Goal: Task Accomplishment & Management: Use online tool/utility

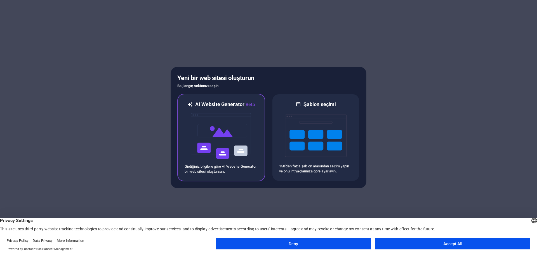
click at [227, 135] on img at bounding box center [221, 136] width 62 height 56
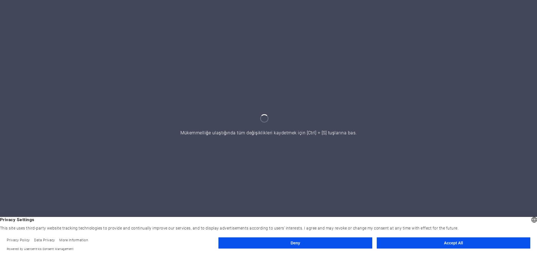
click at [452, 242] on button "Accept All" at bounding box center [453, 242] width 153 height 11
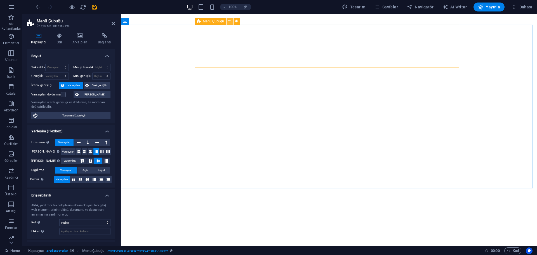
click at [229, 22] on icon at bounding box center [229, 21] width 3 height 6
click at [219, 45] on icon at bounding box center [219, 48] width 3 height 6
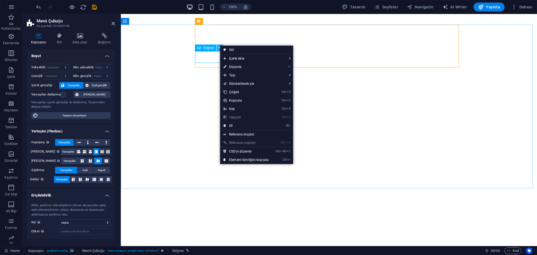
click at [219, 46] on icon at bounding box center [219, 48] width 3 height 6
click at [208, 50] on div "Düğme" at bounding box center [206, 47] width 22 height 7
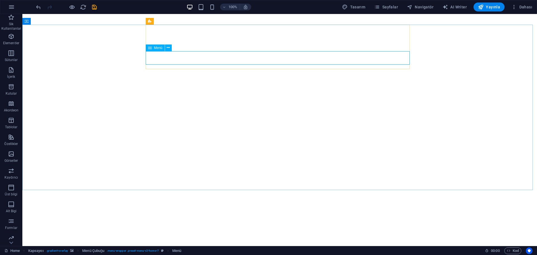
click at [164, 44] on div "Menü" at bounding box center [155, 47] width 19 height 7
click at [167, 46] on button at bounding box center [168, 47] width 7 height 7
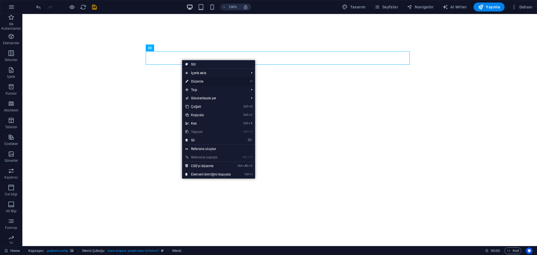
click at [198, 82] on link "⏎ Düzenle" at bounding box center [208, 81] width 52 height 8
select select
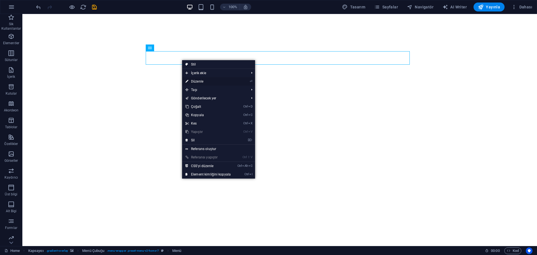
select select
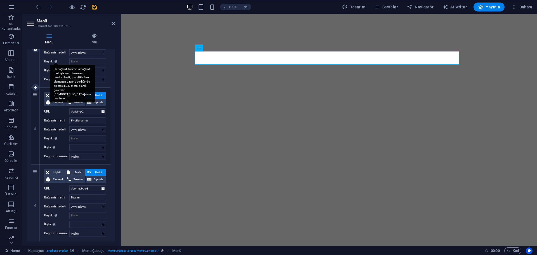
scroll to position [261, 0]
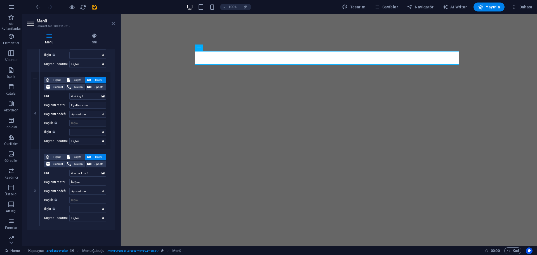
click at [115, 22] on icon at bounding box center [113, 23] width 3 height 4
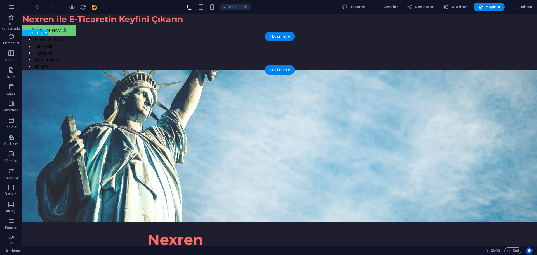
scroll to position [0, 0]
drag, startPoint x: 137, startPoint y: 36, endPoint x: 240, endPoint y: 61, distance: 105.8
click at [240, 61] on nav "[PERSON_NAME] Hakkında Hizmetler Fiyatlandırma İletişim" at bounding box center [279, 53] width 514 height 34
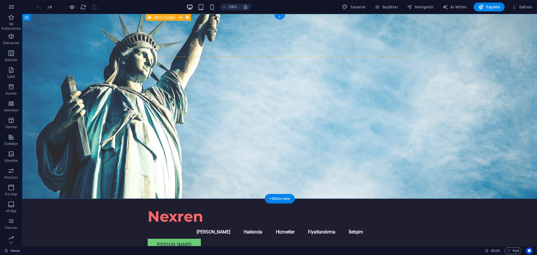
click at [247, 198] on div "Nexren Menu [PERSON_NAME] Hakkında Hizmetler Fiyatlandırma İletişim Hemen Başla…" at bounding box center [280, 226] width 264 height 56
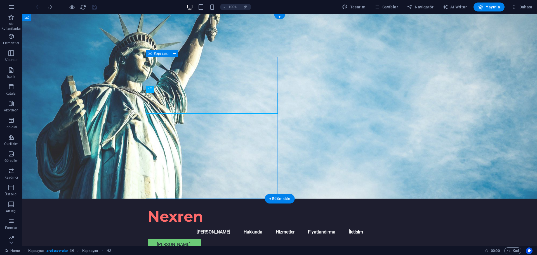
click at [341, 94] on figure at bounding box center [279, 106] width 514 height 185
click at [347, 95] on figure at bounding box center [279, 106] width 514 height 185
click at [355, 119] on figure at bounding box center [279, 106] width 514 height 185
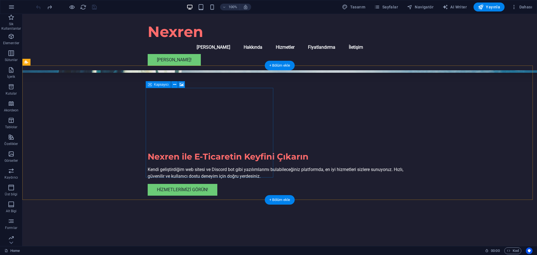
scroll to position [112, 0]
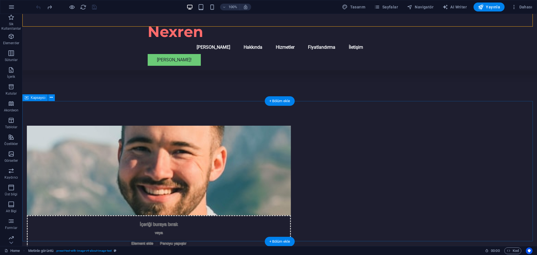
scroll to position [252, 0]
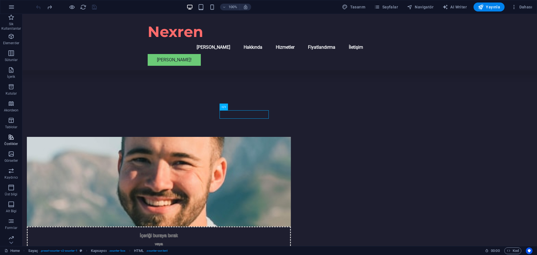
click at [15, 139] on span "Özellikler" at bounding box center [11, 140] width 22 height 13
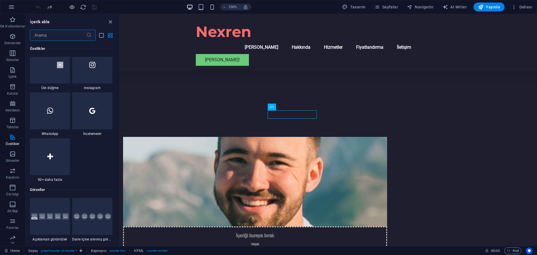
scroll to position [2710, 0]
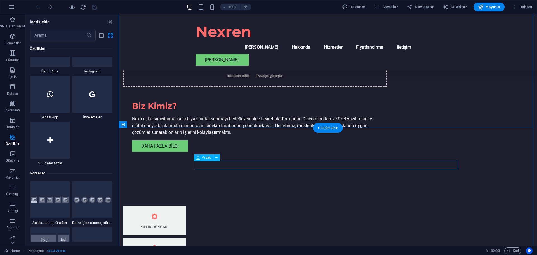
scroll to position [531, 0]
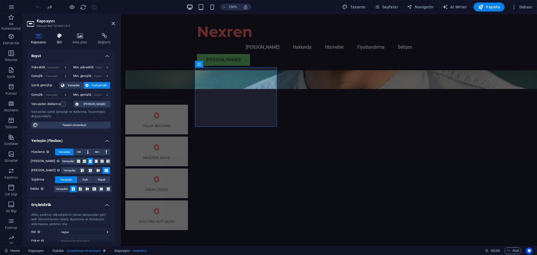
click at [58, 40] on h4 "Stil" at bounding box center [61, 39] width 16 height 12
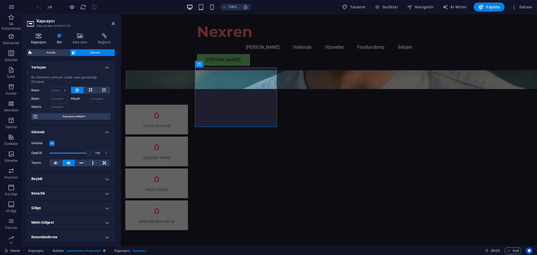
click at [40, 39] on h4 "Kapsayıcı" at bounding box center [40, 39] width 26 height 12
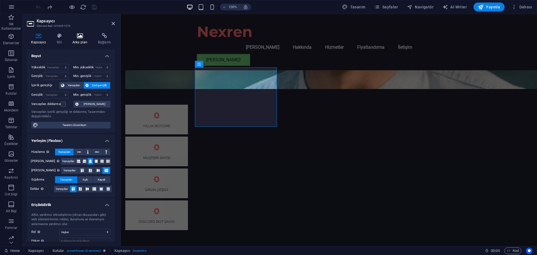
click at [71, 38] on icon at bounding box center [79, 36] width 23 height 6
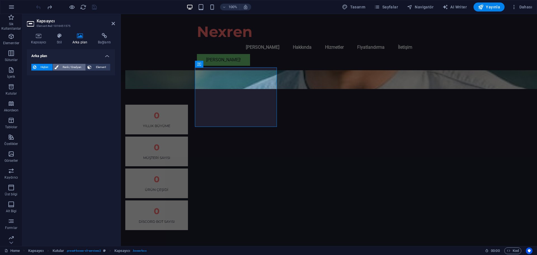
click at [67, 68] on span "Renk / Gradyan" at bounding box center [72, 67] width 24 height 7
click at [35, 91] on span at bounding box center [35, 89] width 6 height 6
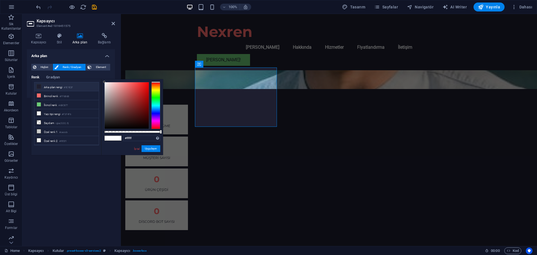
click at [44, 85] on li "Arka plan rengi #1E1E2F" at bounding box center [66, 86] width 64 height 9
type input "#1e1e2f"
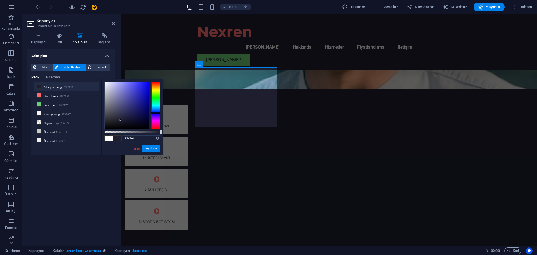
click at [65, 165] on div "Arka plan Hiçbiri Renk / Gradyan Element Arka planı tam genişliğe genişlet Renk…" at bounding box center [71, 145] width 88 height 192
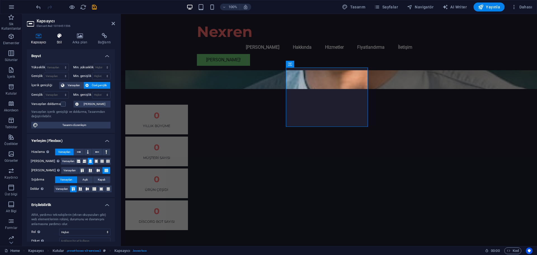
click at [56, 36] on icon at bounding box center [59, 36] width 13 height 6
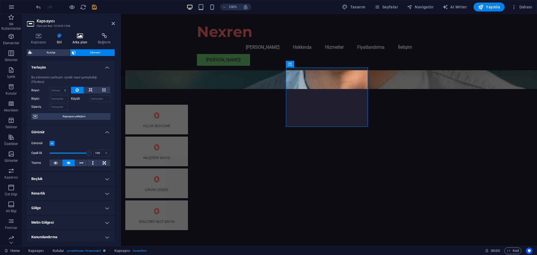
click at [77, 38] on icon at bounding box center [79, 36] width 23 height 6
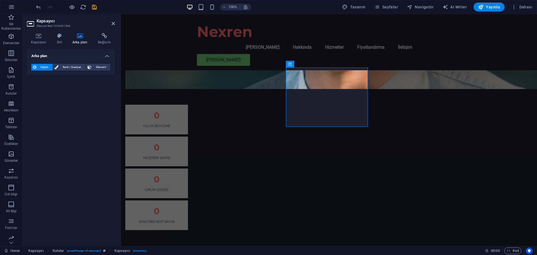
click at [42, 70] on span "Hiçbiri" at bounding box center [44, 67] width 13 height 7
click at [60, 68] on span "Renk / Gradyan" at bounding box center [72, 67] width 24 height 7
click at [37, 90] on span at bounding box center [35, 89] width 6 height 6
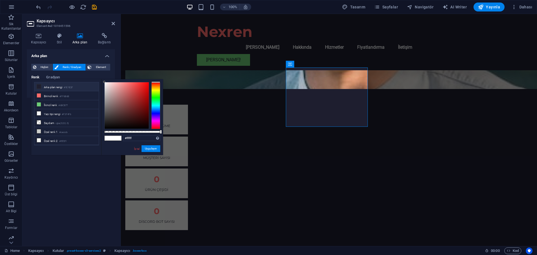
click at [51, 88] on li "Arka plan rengi #1E1E2F" at bounding box center [66, 86] width 64 height 9
type input "#1e1e2f"
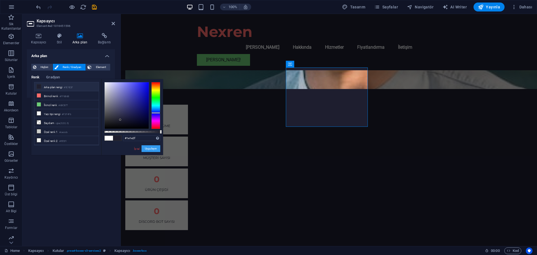
click at [147, 149] on button "Uygulayın" at bounding box center [150, 148] width 19 height 7
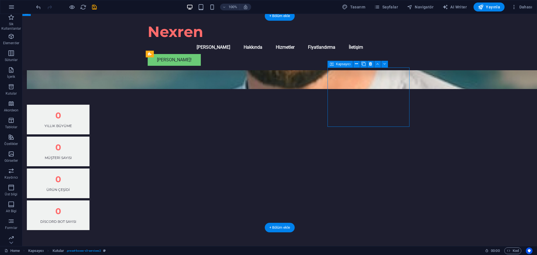
drag, startPoint x: 351, startPoint y: 124, endPoint x: 347, endPoint y: 124, distance: 3.9
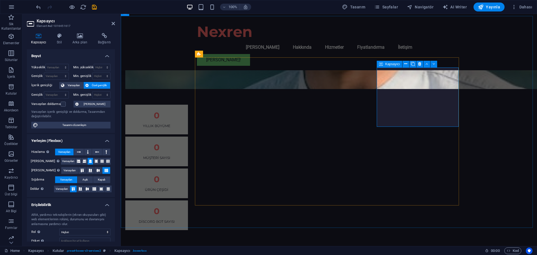
click at [75, 36] on icon at bounding box center [79, 36] width 23 height 6
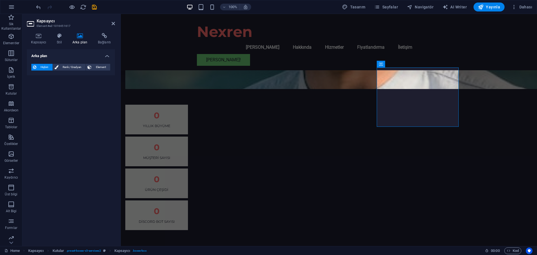
click at [65, 70] on div "Hiçbiri Renk / Gradyan Element" at bounding box center [70, 67] width 79 height 7
click at [66, 68] on span "Renk / Gradyan" at bounding box center [72, 67] width 24 height 7
click at [40, 88] on div "Renk" at bounding box center [71, 89] width 79 height 7
click at [39, 92] on div "Renk" at bounding box center [71, 89] width 79 height 7
click at [36, 91] on span at bounding box center [35, 89] width 6 height 6
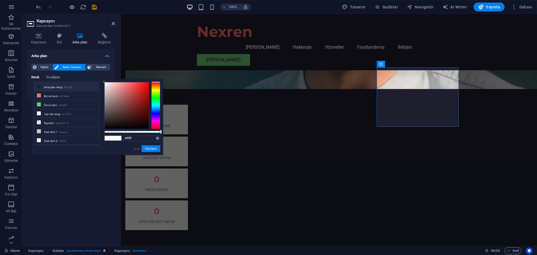
click at [50, 86] on li "Arka plan rengi #1E1E2F" at bounding box center [66, 86] width 64 height 9
type input "#1e1e2f"
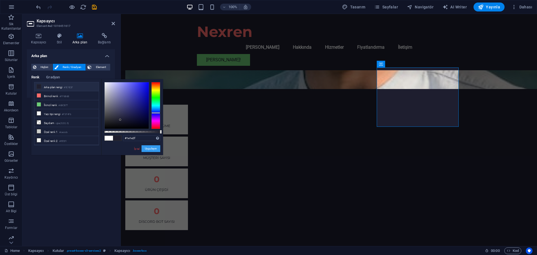
drag, startPoint x: 149, startPoint y: 149, endPoint x: 55, endPoint y: 141, distance: 94.8
click at [149, 149] on button "Uygulayın" at bounding box center [150, 148] width 19 height 7
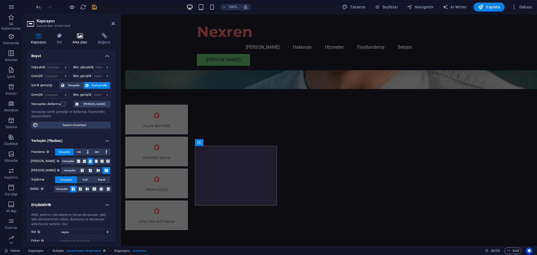
click at [77, 39] on h4 "Arka plan" at bounding box center [80, 39] width 25 height 12
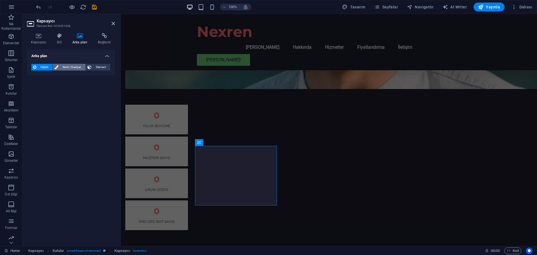
click at [63, 69] on span "Renk / Gradyan" at bounding box center [72, 67] width 24 height 7
click at [34, 93] on div at bounding box center [35, 89] width 7 height 7
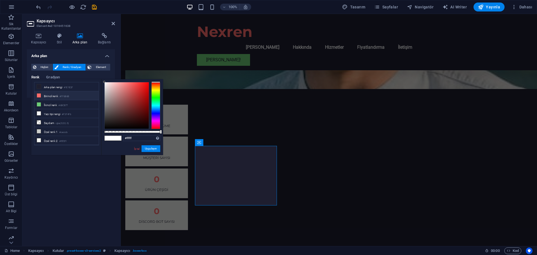
drag, startPoint x: 53, startPoint y: 89, endPoint x: 56, endPoint y: 92, distance: 4.2
click at [53, 89] on li "Arka plan rengi #1E1E2F" at bounding box center [66, 86] width 64 height 9
type input "#1e1e2f"
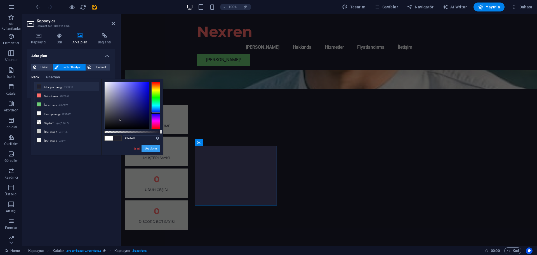
drag, startPoint x: 154, startPoint y: 151, endPoint x: 35, endPoint y: 138, distance: 119.3
click at [154, 151] on button "Uygulayın" at bounding box center [150, 148] width 19 height 7
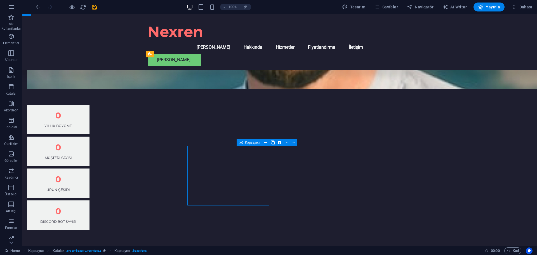
drag, startPoint x: 288, startPoint y: 204, endPoint x: 183, endPoint y: 202, distance: 105.1
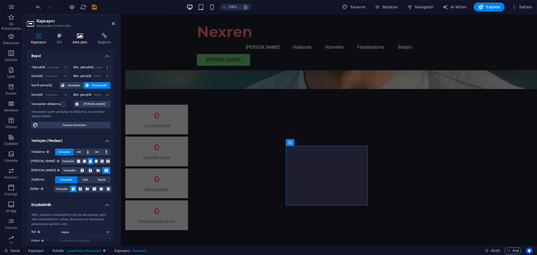
click at [72, 38] on icon at bounding box center [79, 36] width 23 height 6
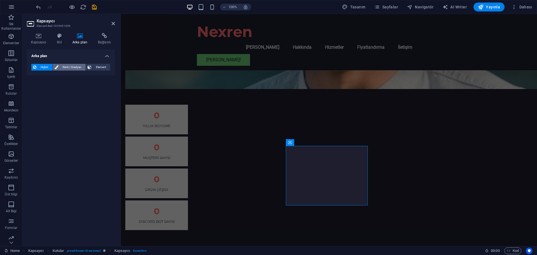
click at [59, 70] on button "Renk / Gradyan" at bounding box center [69, 67] width 33 height 7
click at [42, 87] on div "Renk" at bounding box center [71, 89] width 79 height 7
click at [37, 92] on span at bounding box center [35, 89] width 6 height 6
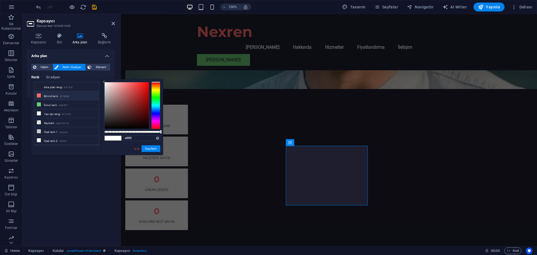
drag, startPoint x: 65, startPoint y: 89, endPoint x: 70, endPoint y: 91, distance: 5.6
click at [65, 89] on li "Arka plan rengi #1E1E2F" at bounding box center [66, 86] width 64 height 9
type input "#1e1e2f"
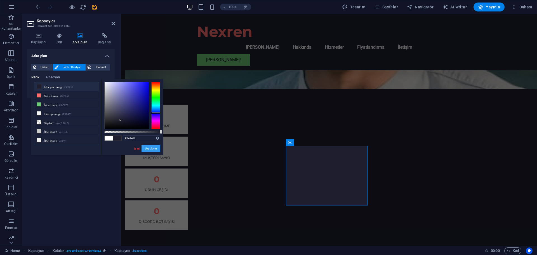
click at [150, 148] on button "Uygulayın" at bounding box center [150, 148] width 19 height 7
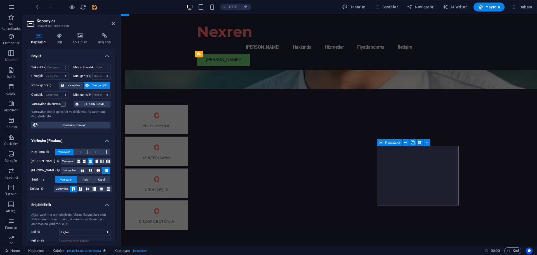
click at [78, 41] on h4 "Arka plan" at bounding box center [80, 39] width 25 height 12
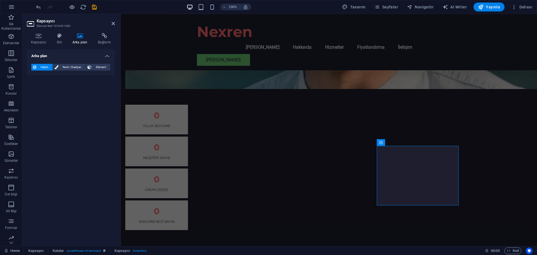
click at [69, 72] on div "Hiçbiri Renk / Gradyan Element Arka planı tam genişliğe genişlet Renk kaplaması…" at bounding box center [71, 67] width 88 height 16
click at [69, 67] on span "Renk / Gradyan" at bounding box center [72, 67] width 24 height 7
click at [41, 88] on span "Renk" at bounding box center [44, 89] width 7 height 4
click at [36, 87] on span at bounding box center [35, 89] width 6 height 6
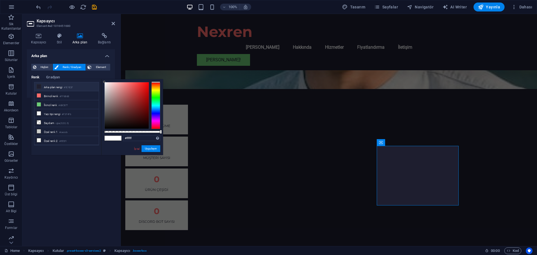
click at [44, 88] on li "Arka plan rengi #1E1E2F" at bounding box center [66, 86] width 64 height 9
type input "#1e1e2f"
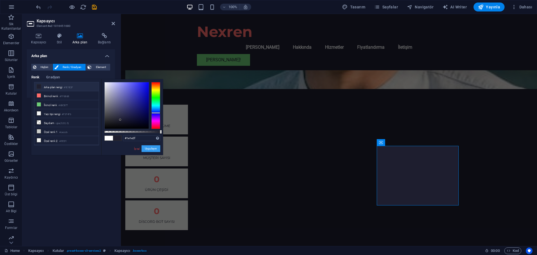
click at [150, 148] on button "Uygulayın" at bounding box center [150, 148] width 19 height 7
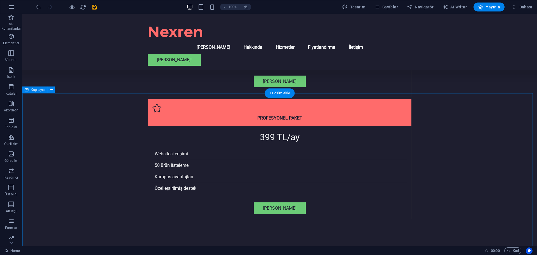
scroll to position [1874, 0]
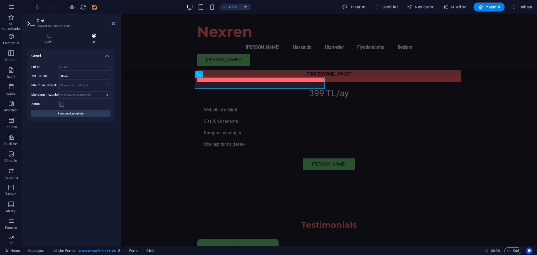
click at [96, 37] on icon at bounding box center [94, 36] width 42 height 6
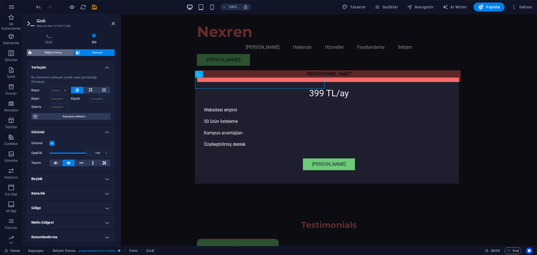
click at [63, 53] on span "İletişim Formu" at bounding box center [53, 52] width 39 height 7
select select "rem"
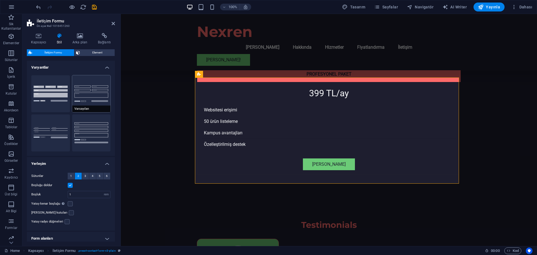
click at [85, 87] on button "Varsayılan" at bounding box center [91, 93] width 39 height 37
click at [42, 93] on button "Arka plan" at bounding box center [50, 93] width 39 height 37
click at [49, 137] on button "Düz" at bounding box center [50, 132] width 39 height 37
click at [77, 141] on button "Satır" at bounding box center [91, 132] width 39 height 37
click at [76, 84] on button "Varsayılan" at bounding box center [91, 93] width 39 height 37
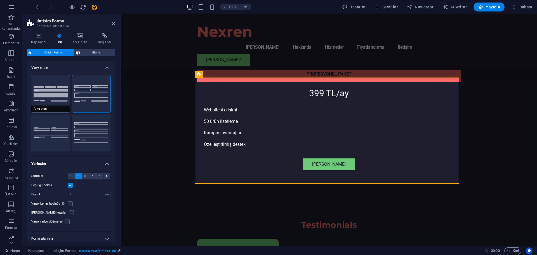
click at [35, 91] on button "Arka plan" at bounding box center [50, 93] width 39 height 37
click at [84, 88] on button "Varsayılan" at bounding box center [91, 93] width 39 height 37
click at [86, 130] on button "Satır" at bounding box center [91, 132] width 39 height 37
click at [114, 24] on icon at bounding box center [113, 23] width 3 height 4
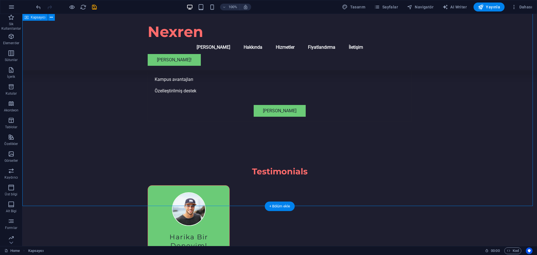
scroll to position [1909, 0]
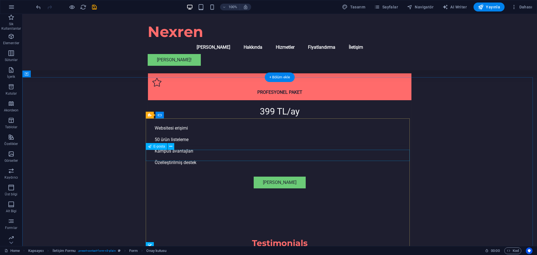
scroll to position [1825, 0]
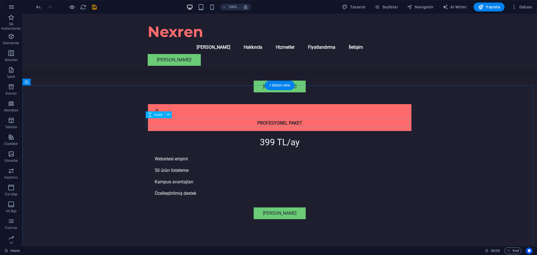
select select "px"
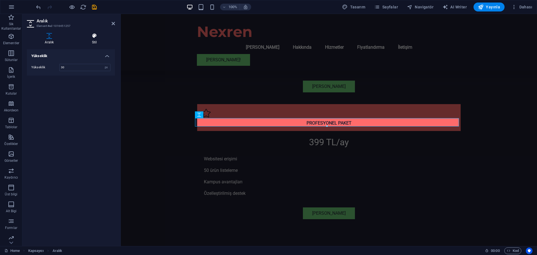
click at [91, 37] on icon at bounding box center [94, 36] width 41 height 6
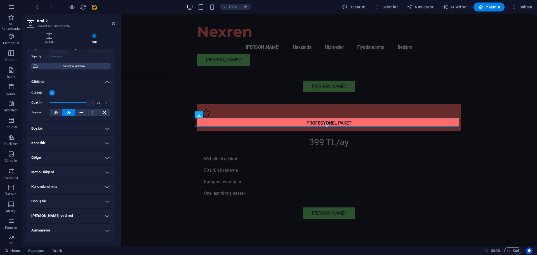
scroll to position [49, 0]
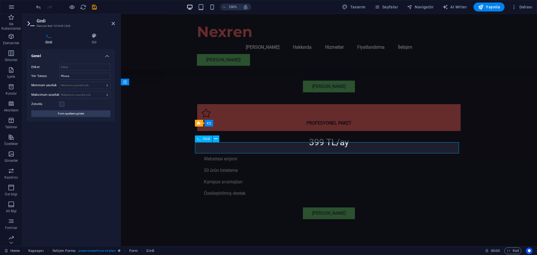
click at [91, 38] on icon at bounding box center [94, 36] width 42 height 6
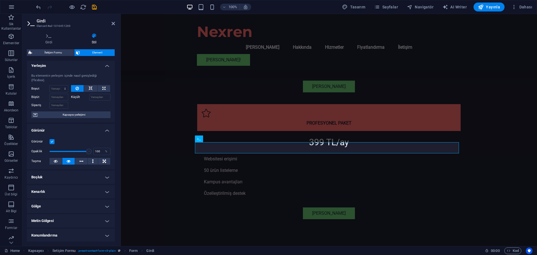
scroll to position [0, 0]
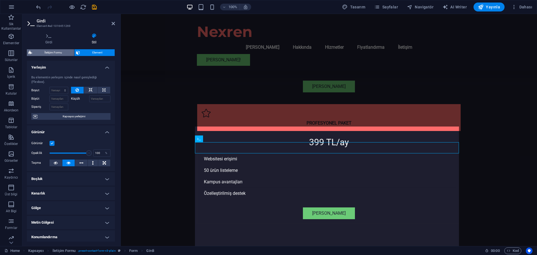
click at [56, 51] on span "İletişim Formu" at bounding box center [53, 52] width 39 height 7
select select "rem"
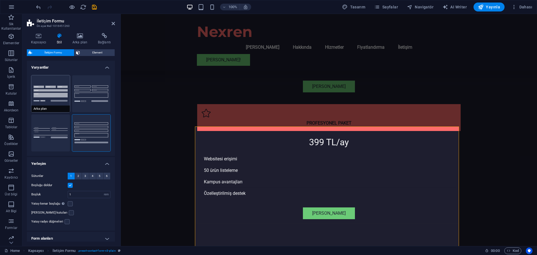
click at [52, 93] on button "Arka plan" at bounding box center [50, 93] width 39 height 37
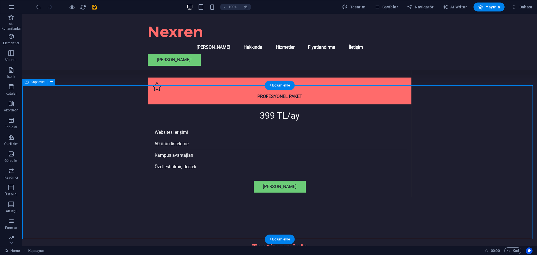
scroll to position [1858, 0]
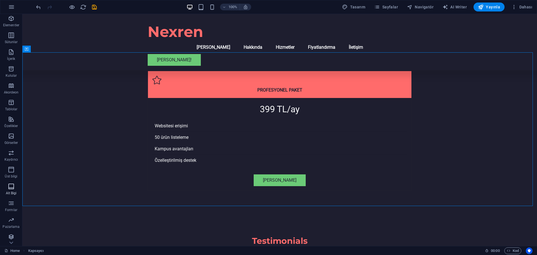
scroll to position [20, 0]
click at [11, 221] on icon "button" at bounding box center [11, 217] width 7 height 7
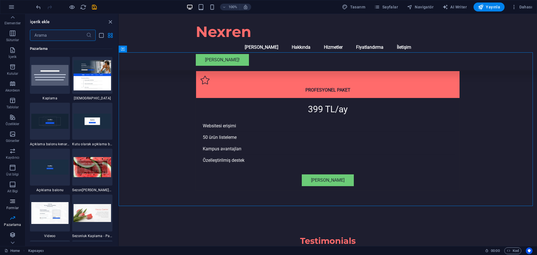
scroll to position [0, 0]
click at [8, 73] on span "İçerik" at bounding box center [12, 73] width 25 height 13
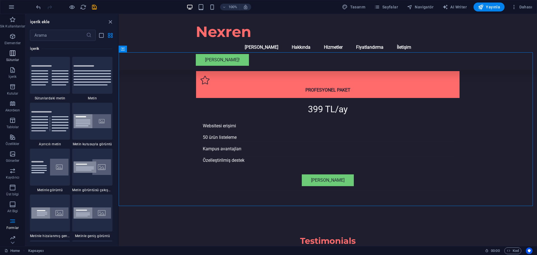
click at [9, 56] on icon "button" at bounding box center [12, 53] width 7 height 7
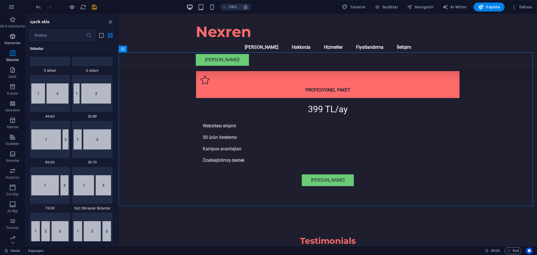
click at [11, 37] on icon "button" at bounding box center [12, 36] width 7 height 7
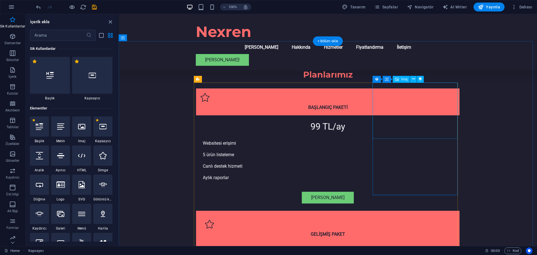
scroll to position [1355, 0]
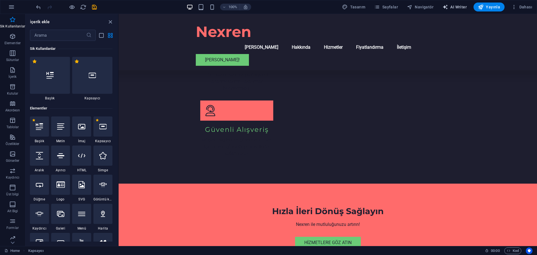
click at [465, 5] on span "AI Writer" at bounding box center [454, 7] width 24 height 6
select select "English"
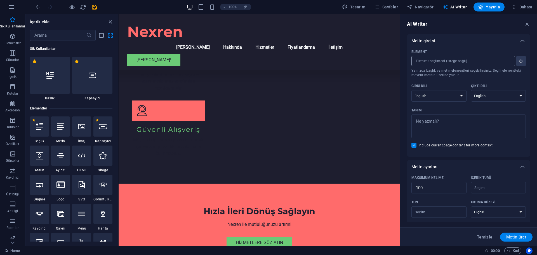
click at [433, 60] on input "Element ​ Yalnızca başlık ve metin elementleri seçebilirsiniz. Seçili elementte…" at bounding box center [461, 61] width 100 height 10
click at [518, 63] on icon "button" at bounding box center [520, 60] width 5 height 5
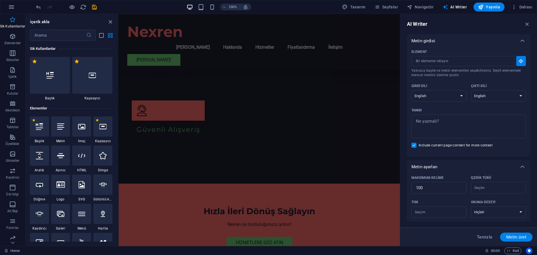
drag, startPoint x: 519, startPoint y: 48, endPoint x: 522, endPoint y: 55, distance: 7.8
click at [519, 49] on div "Element" at bounding box center [467, 52] width 112 height 8
click at [511, 56] on input "Element ​ Yalnızca başlık ve metin elementleri seçebilirsiniz. Seçili elementte…" at bounding box center [461, 61] width 100 height 10
click at [523, 58] on button "Element ​ Yalnızca başlık ve metin elementleri seçebilirsiniz. Seçili elementte…" at bounding box center [521, 61] width 10 height 10
click at [522, 59] on icon "button" at bounding box center [520, 60] width 5 height 5
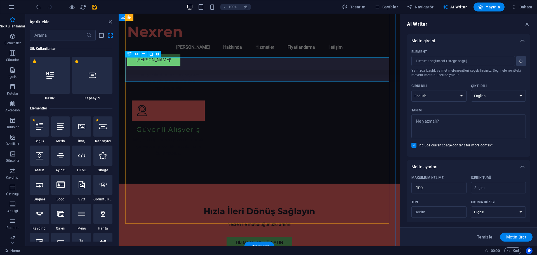
type input "#ed-1016453558"
type textarea "x"
type input "10"
type textarea "x"
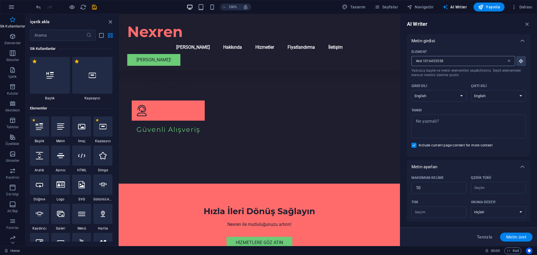
click at [507, 60] on icon at bounding box center [509, 61] width 4 height 4
click at [507, 60] on input "#ed-1016453558" at bounding box center [458, 61] width 95 height 10
click at [504, 49] on div "Element" at bounding box center [467, 52] width 112 height 8
click at [504, 56] on input "Element ​ Yalnızca başlık ve metin elementleri seçebilirsiniz. Seçili elementte…" at bounding box center [461, 61] width 100 height 10
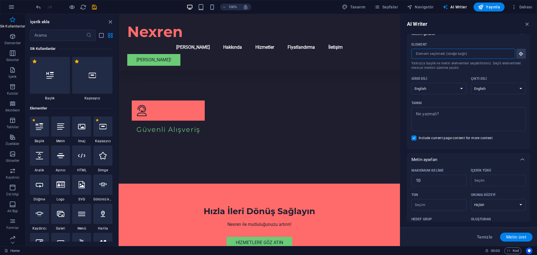
scroll to position [0, 0]
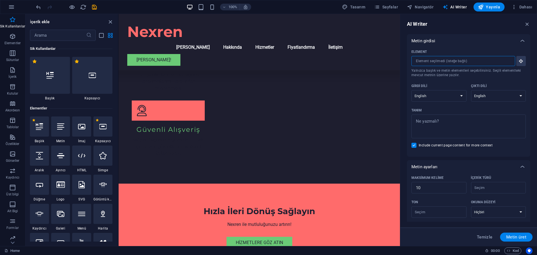
click at [206, 8] on div "100%" at bounding box center [218, 7] width 65 height 9
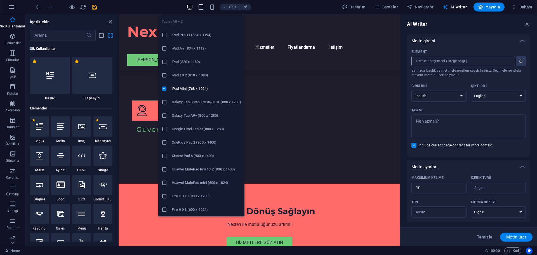
click at [204, 8] on icon "button" at bounding box center [201, 7] width 6 height 6
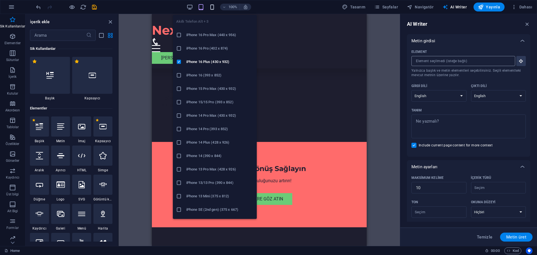
click at [215, 6] on icon "button" at bounding box center [212, 7] width 6 height 6
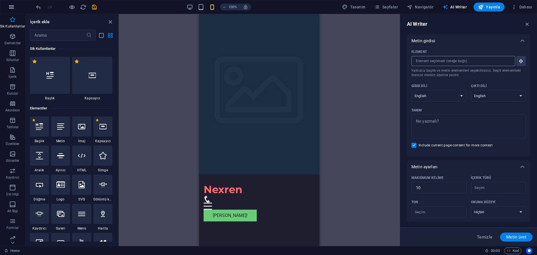
click at [13, 10] on icon "button" at bounding box center [11, 7] width 7 height 7
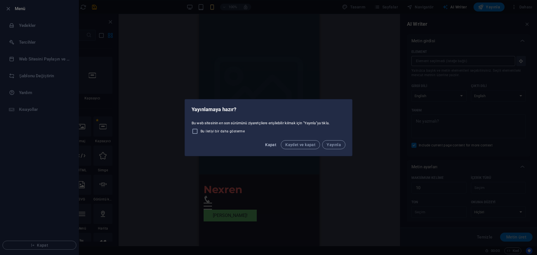
click at [271, 146] on span "Kapat" at bounding box center [270, 144] width 11 height 4
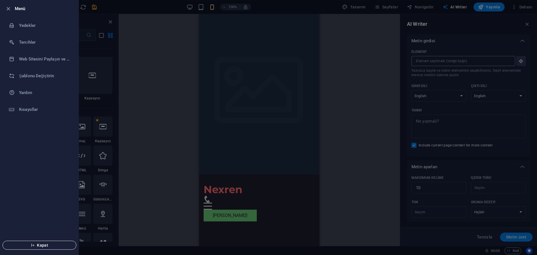
click at [34, 246] on icon "button" at bounding box center [33, 245] width 4 height 4
